Goal: Find specific page/section

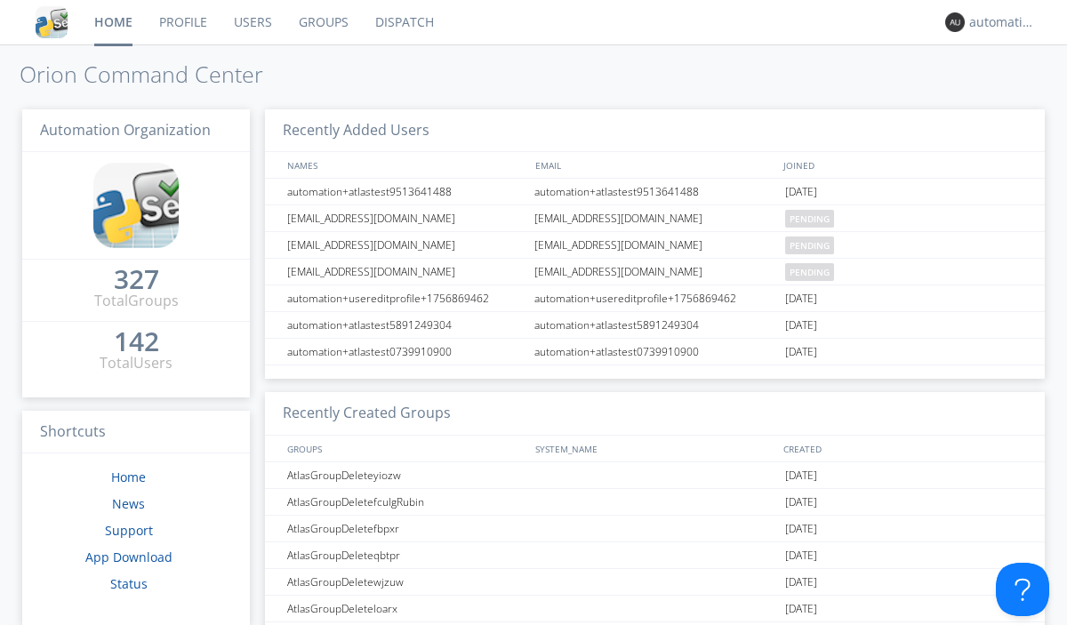
click at [403, 22] on link "Dispatch" at bounding box center [404, 22] width 85 height 44
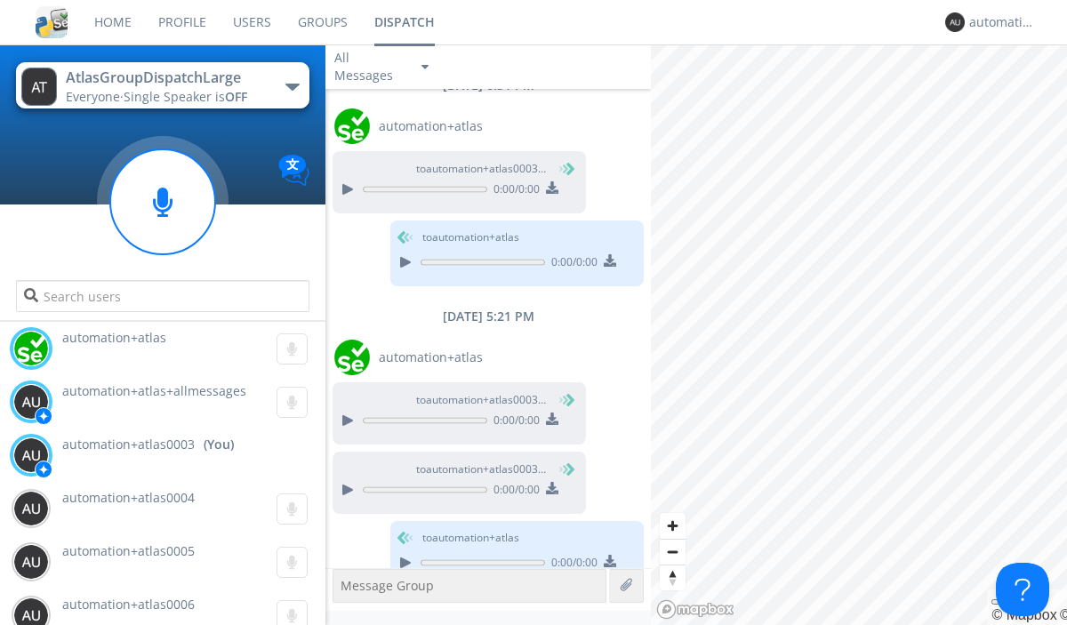
scroll to position [49, 0]
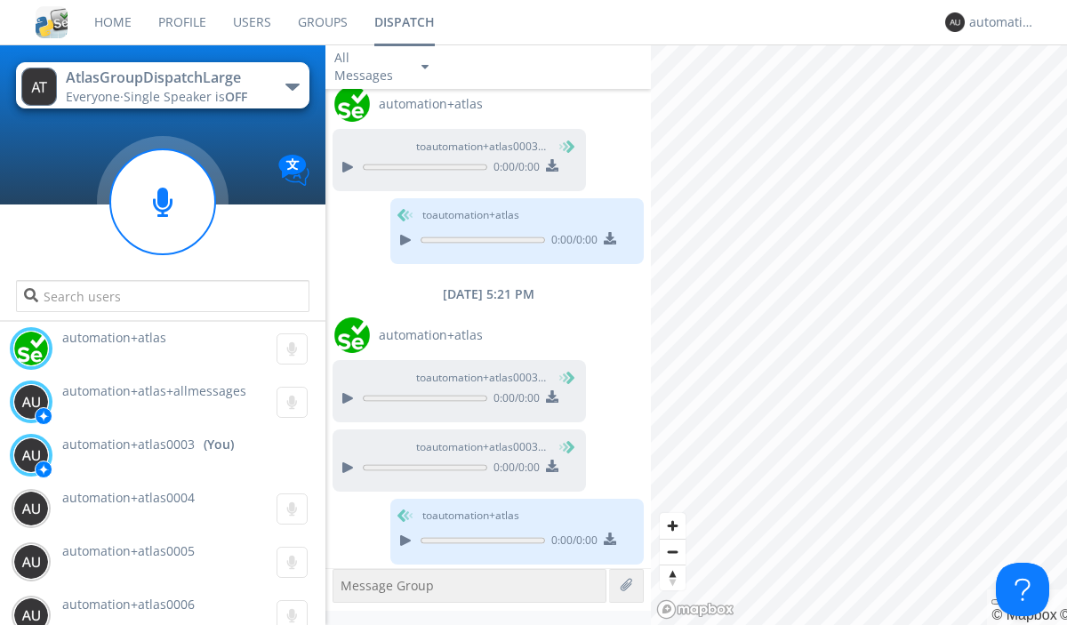
click at [292, 86] on div "button" at bounding box center [292, 87] width 14 height 7
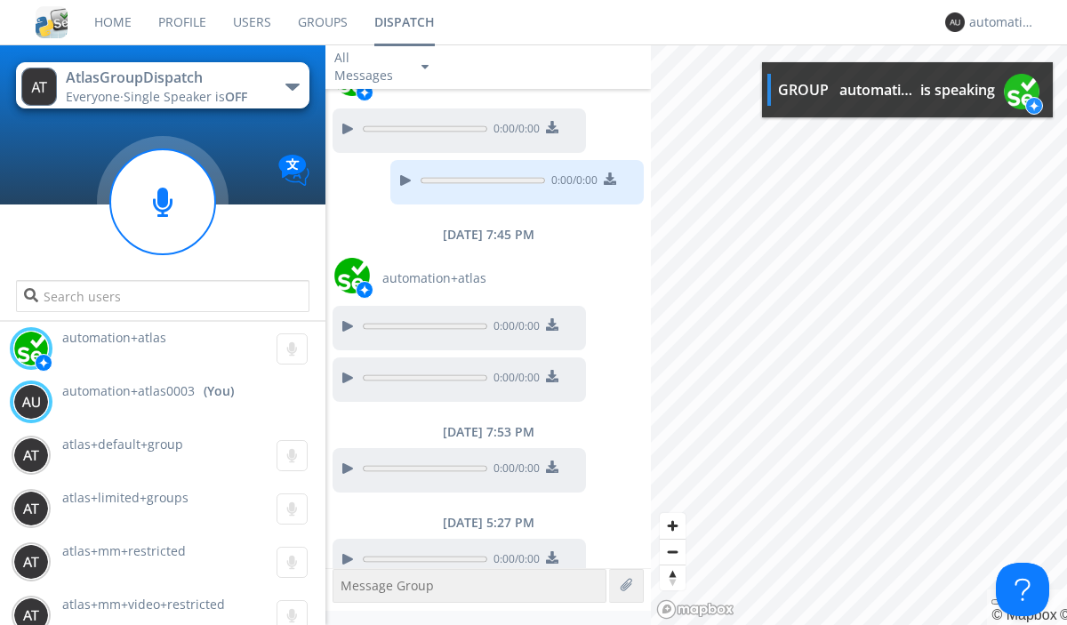
scroll to position [490, 0]
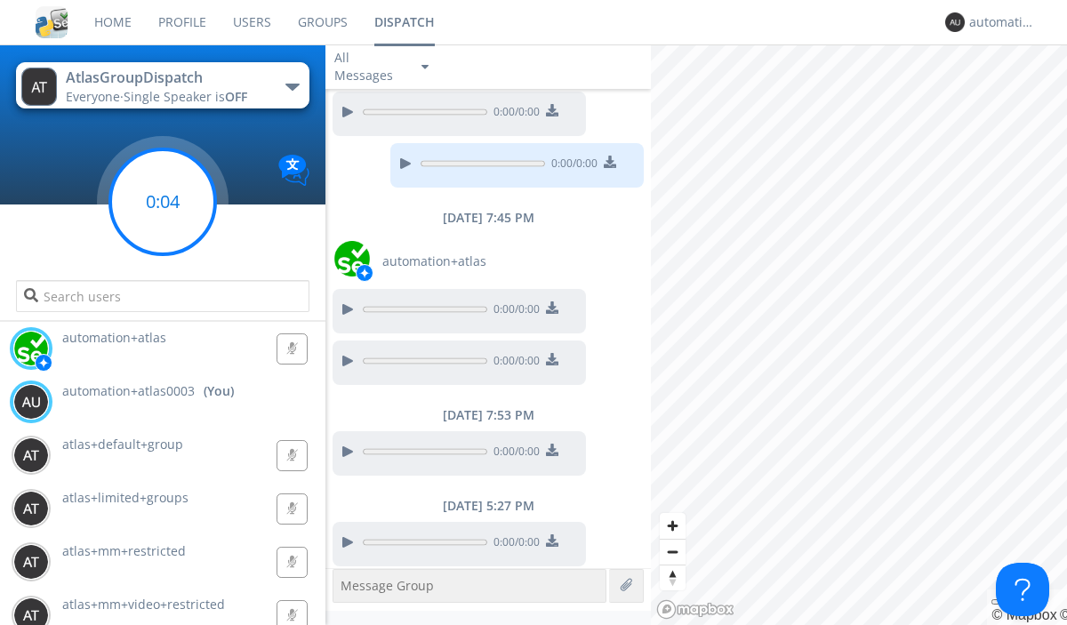
click at [163, 202] on g at bounding box center [162, 201] width 105 height 105
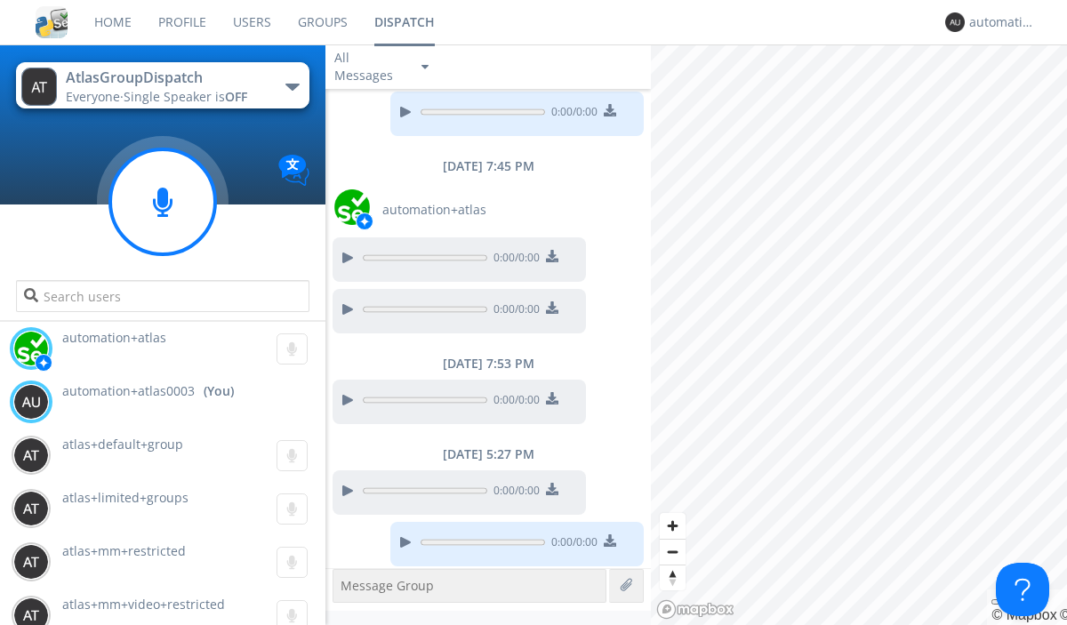
scroll to position [541, 0]
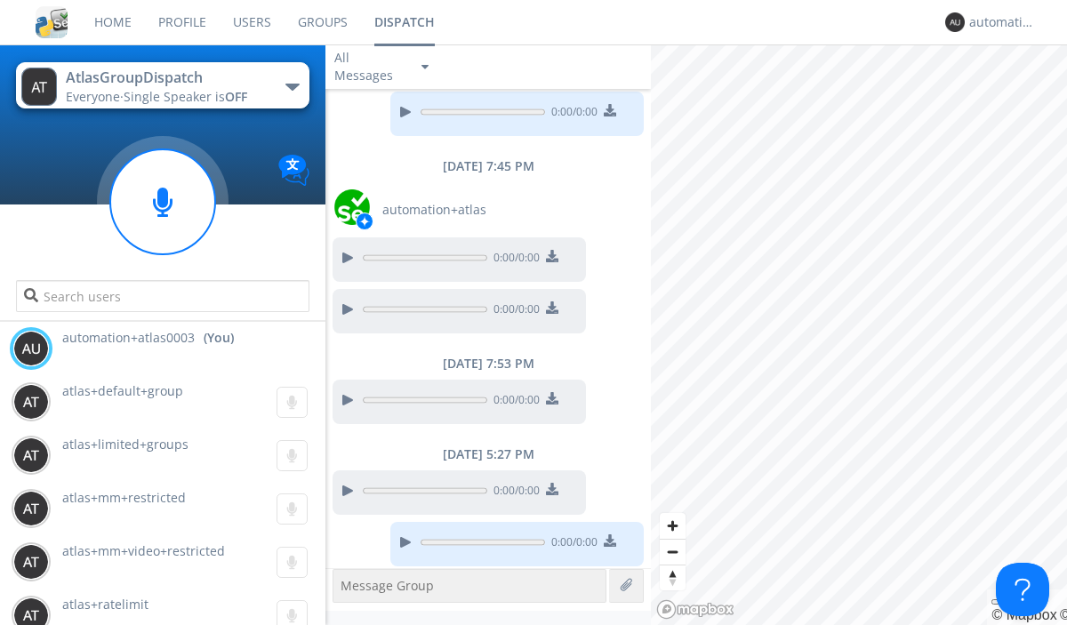
click at [292, 86] on div "button" at bounding box center [292, 87] width 14 height 7
click at [0, 0] on span "AtlasGroupDispatch2" at bounding box center [0, 0] width 0 height 0
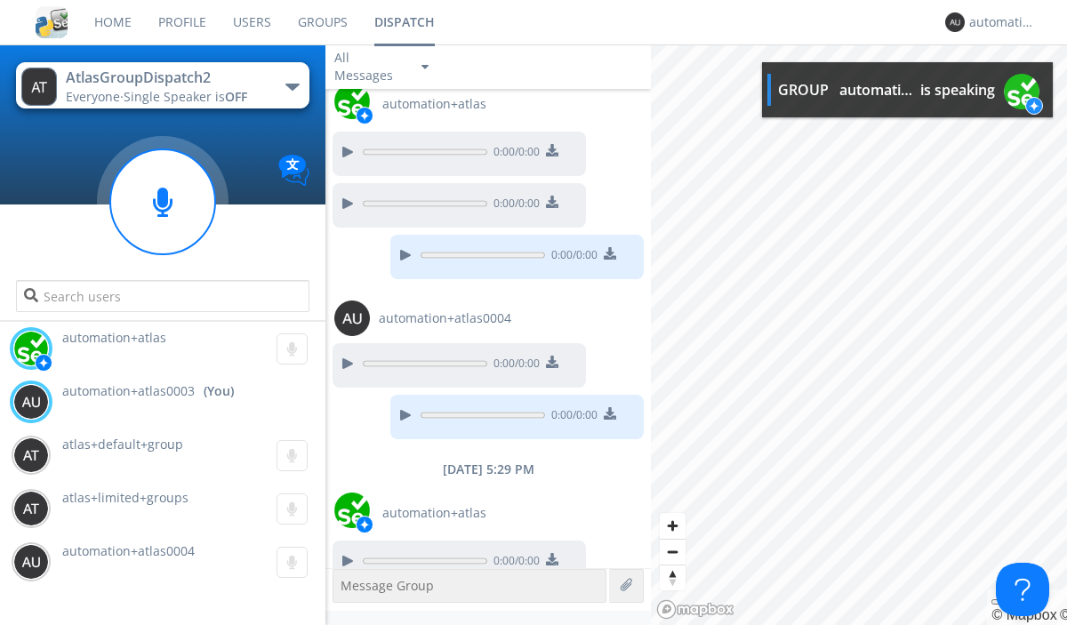
scroll to position [76, 0]
